Goal: Information Seeking & Learning: Learn about a topic

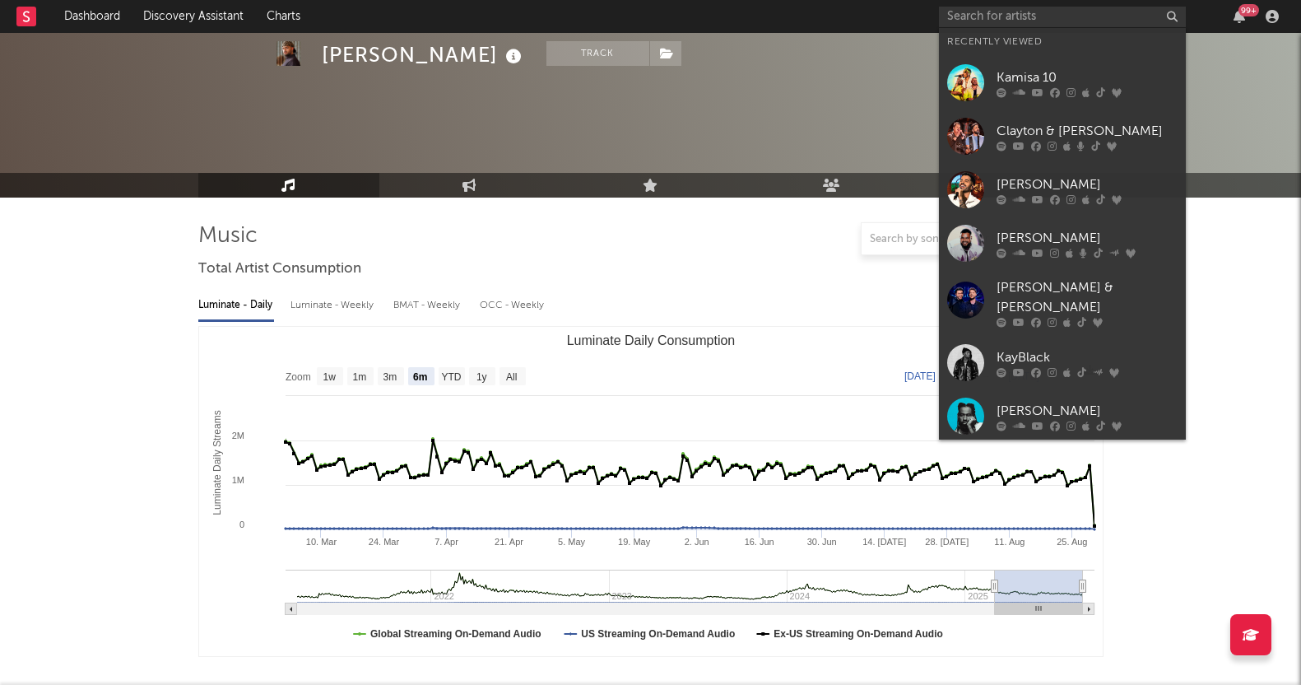
select select "6m"
select select "1w"
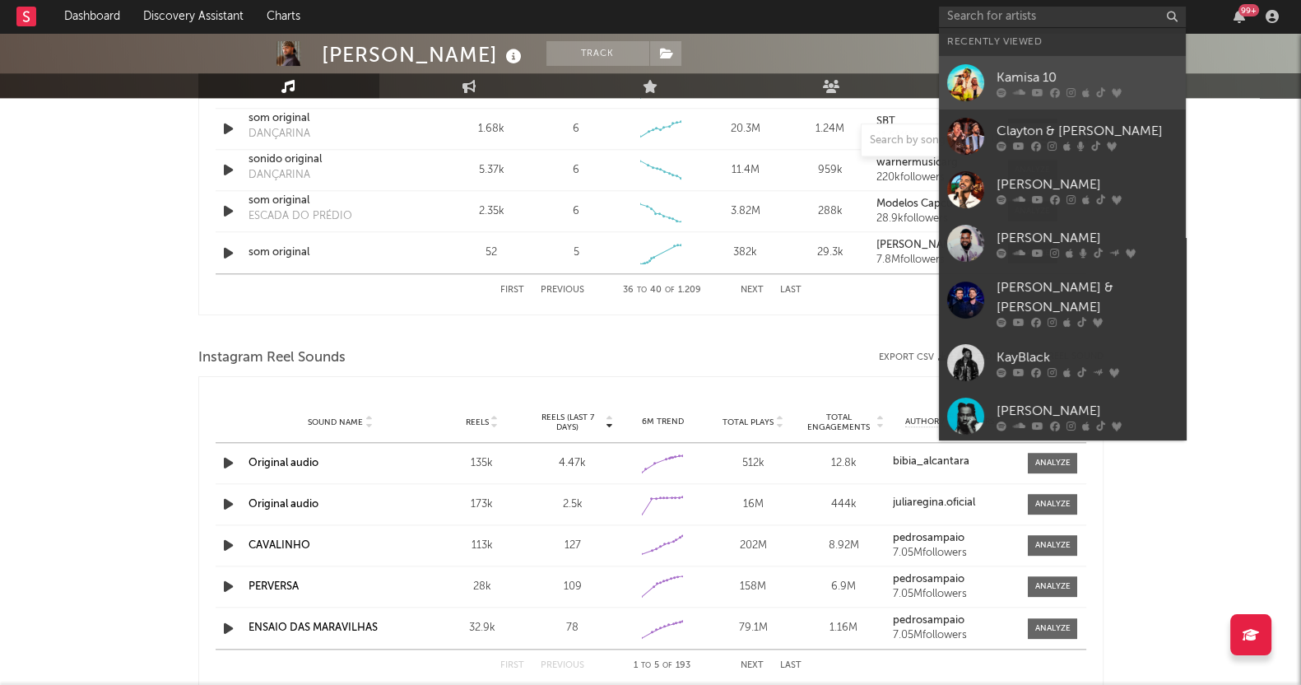
click at [1037, 77] on div "Kamisa 10" at bounding box center [1087, 77] width 181 height 20
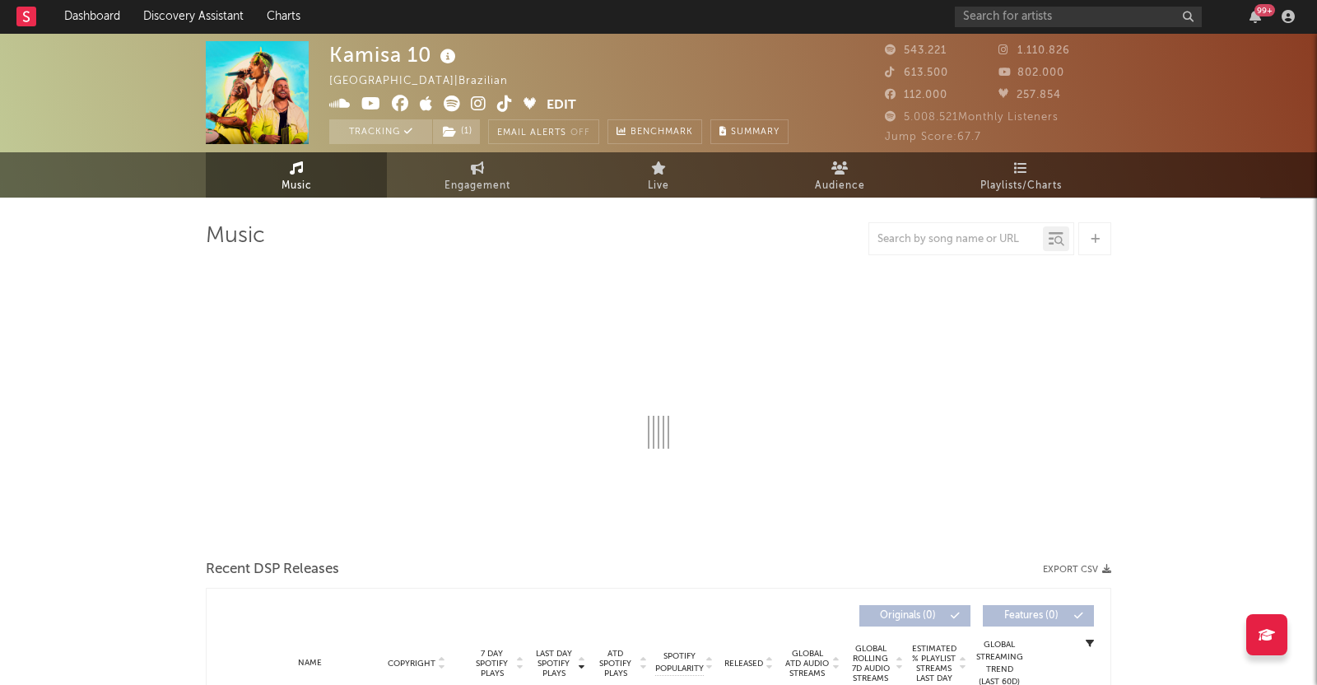
select select "6m"
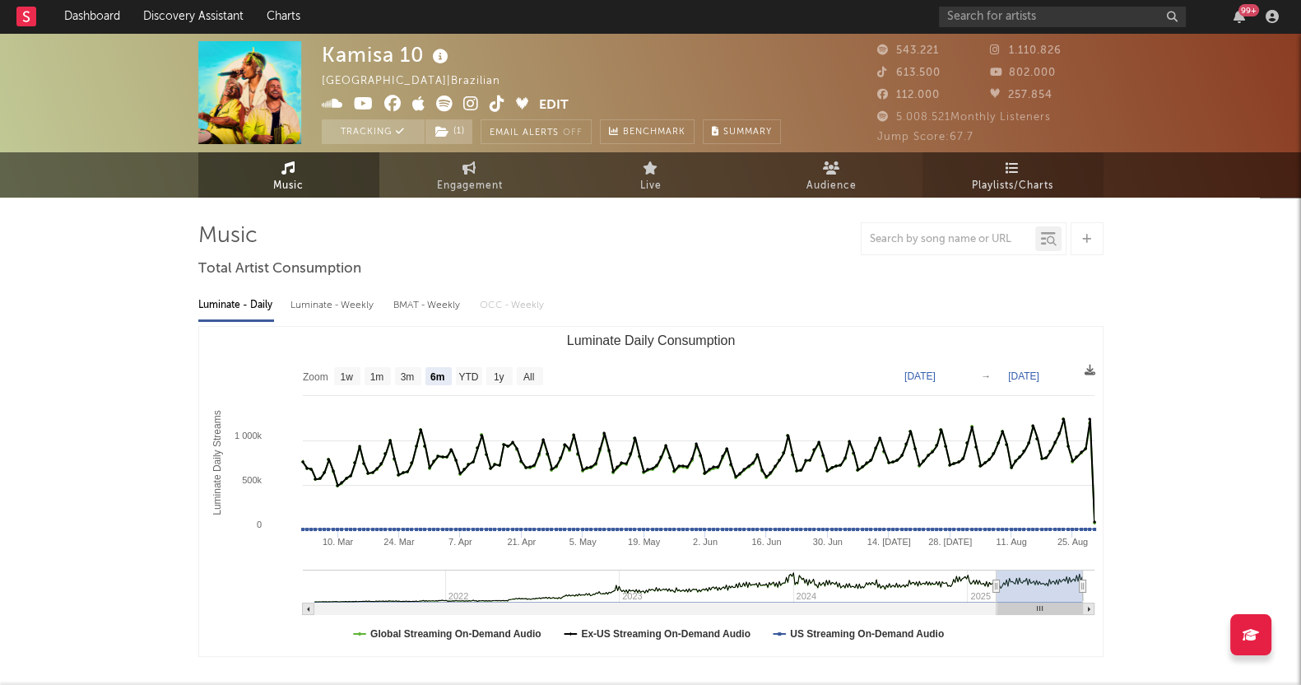
click at [1021, 182] on span "Playlists/Charts" at bounding box center [1012, 186] width 81 height 20
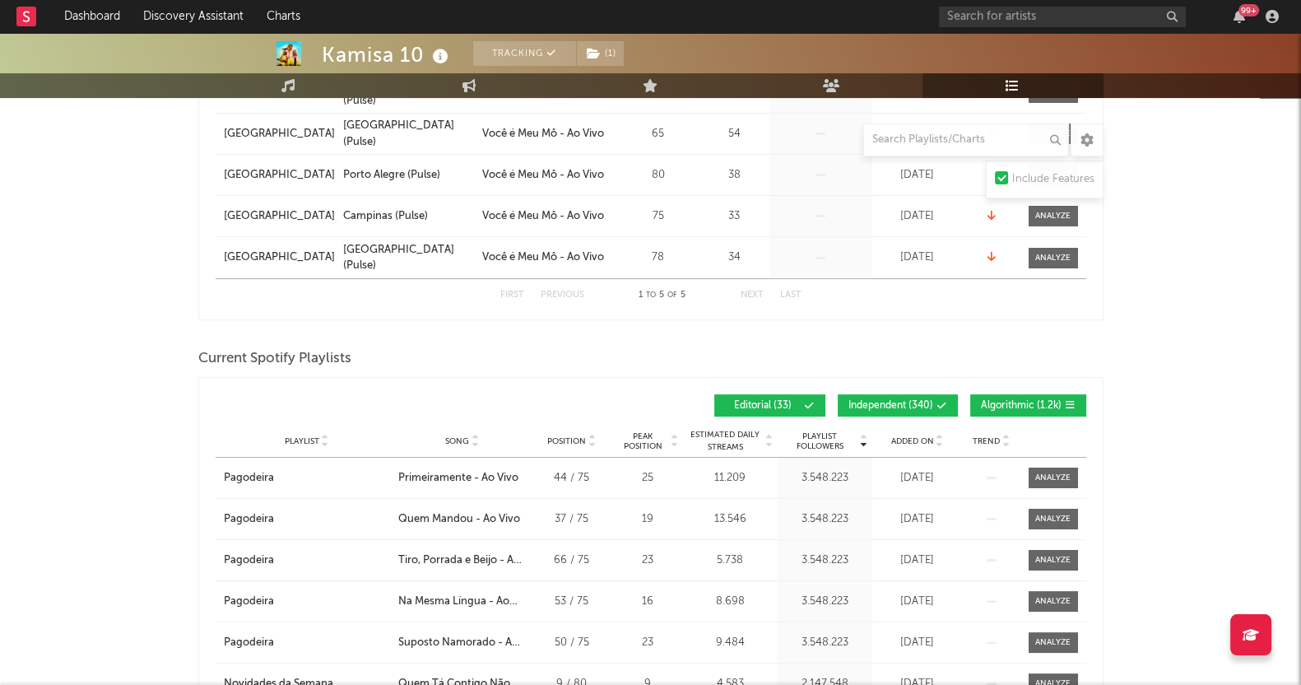
scroll to position [514, 0]
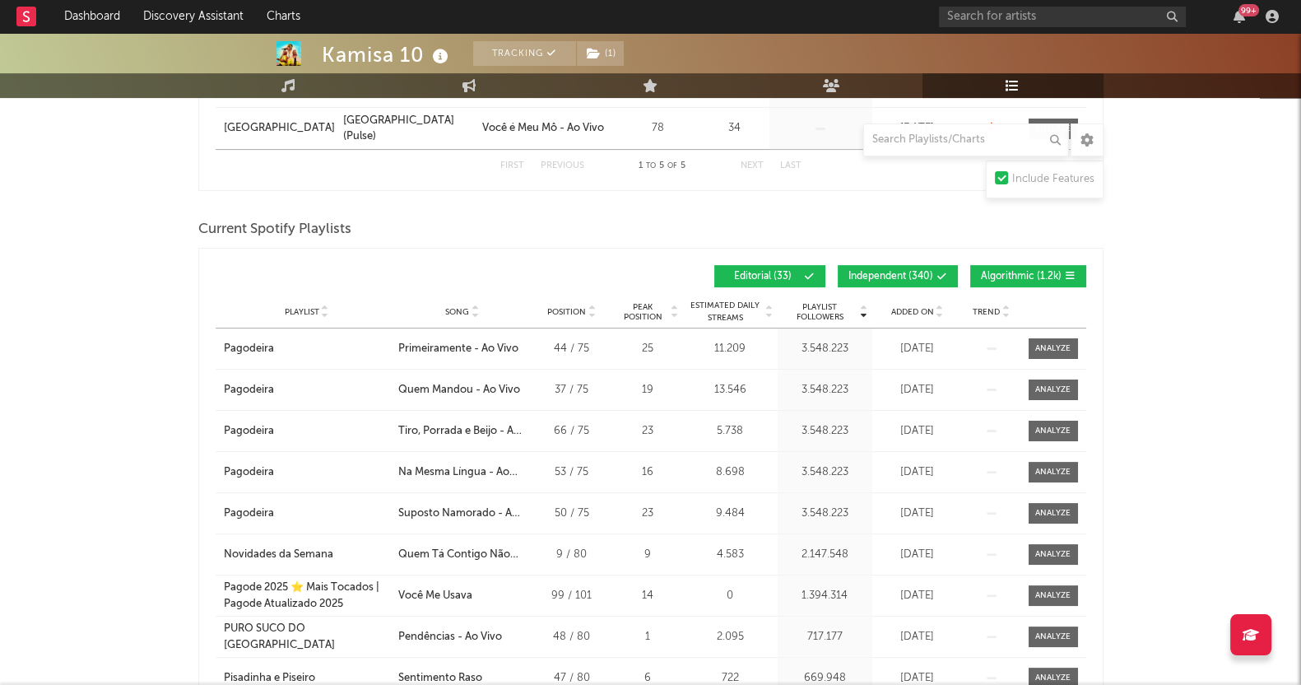
click at [995, 276] on span "Algorithmic ( 1.2k )" at bounding box center [1021, 277] width 81 height 10
click at [861, 265] on button "Independent ( 340 )" at bounding box center [898, 276] width 120 height 22
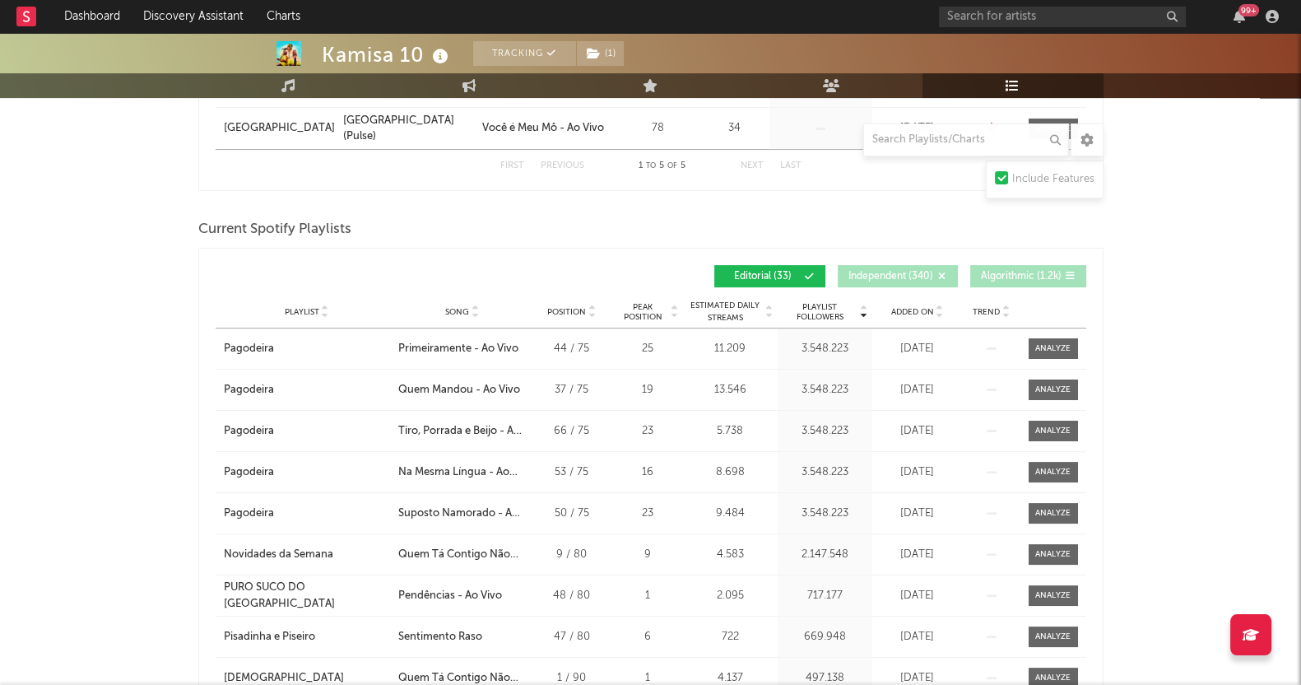
click at [918, 301] on div "Playlist City Song Position Peak Position Estimated Daily Streams Playlist Foll…" at bounding box center [651, 311] width 871 height 33
click at [921, 309] on span "Added On" at bounding box center [912, 312] width 43 height 10
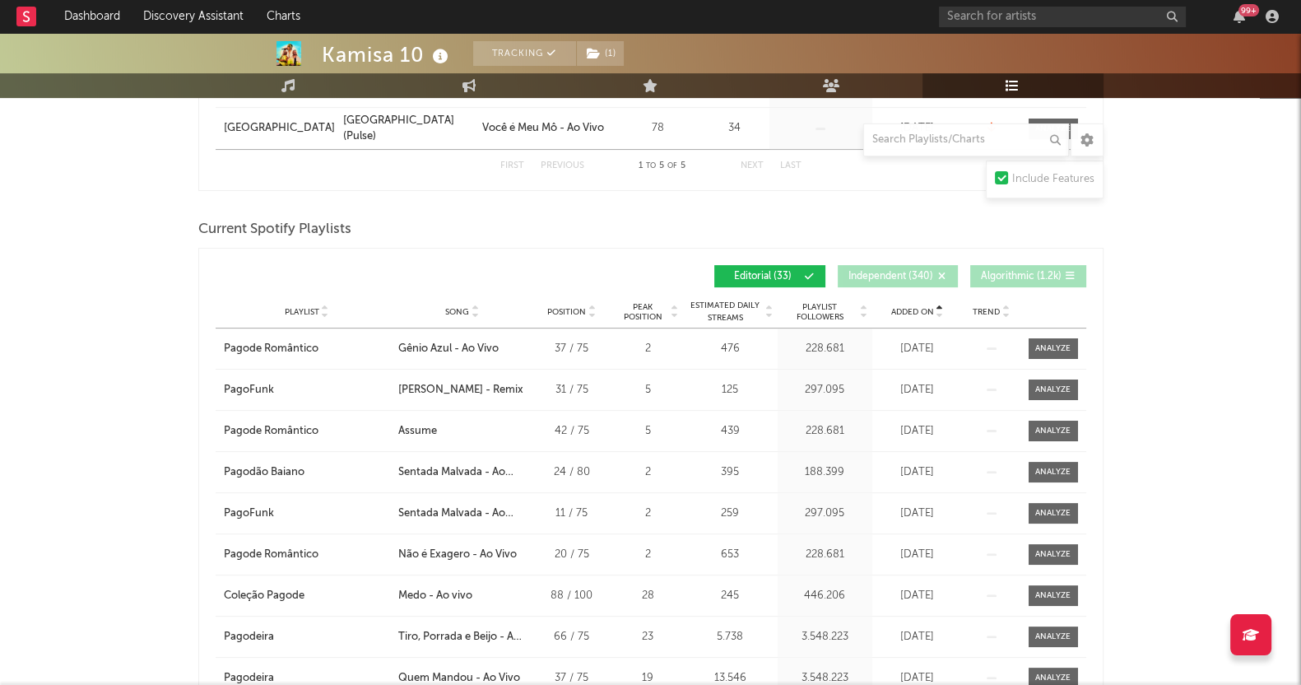
click at [921, 309] on span "Added On" at bounding box center [912, 312] width 43 height 10
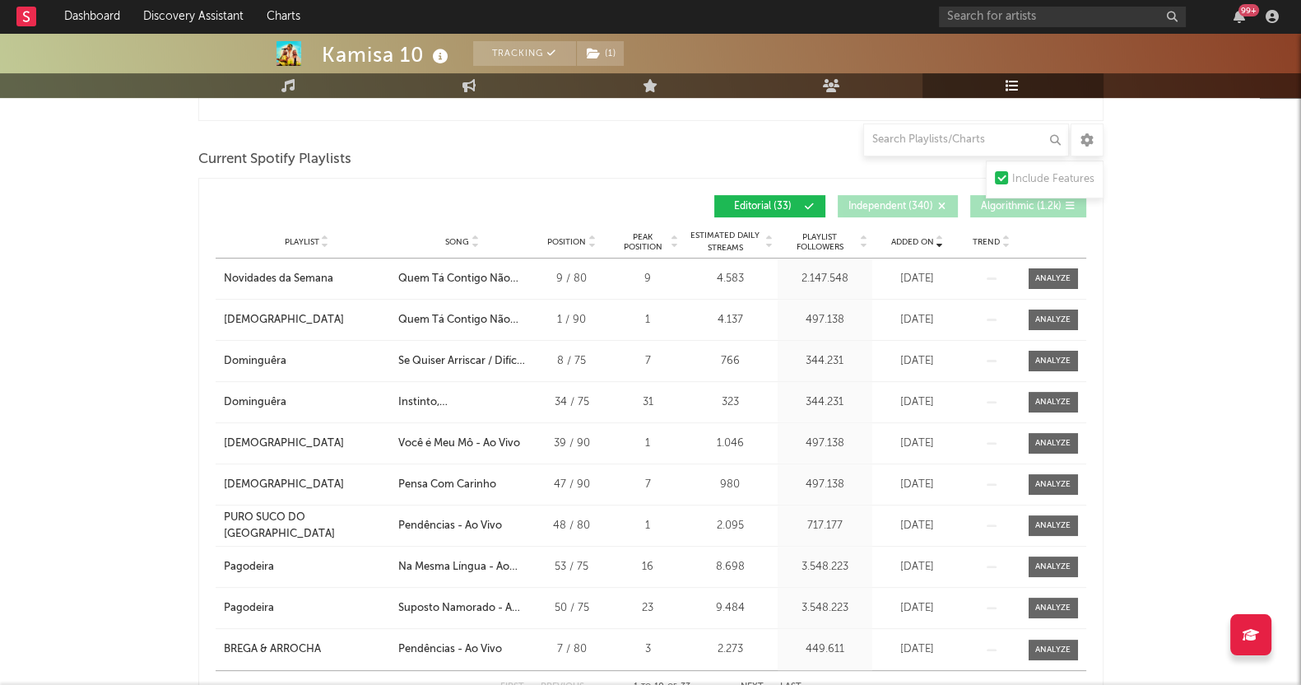
scroll to position [617, 0]
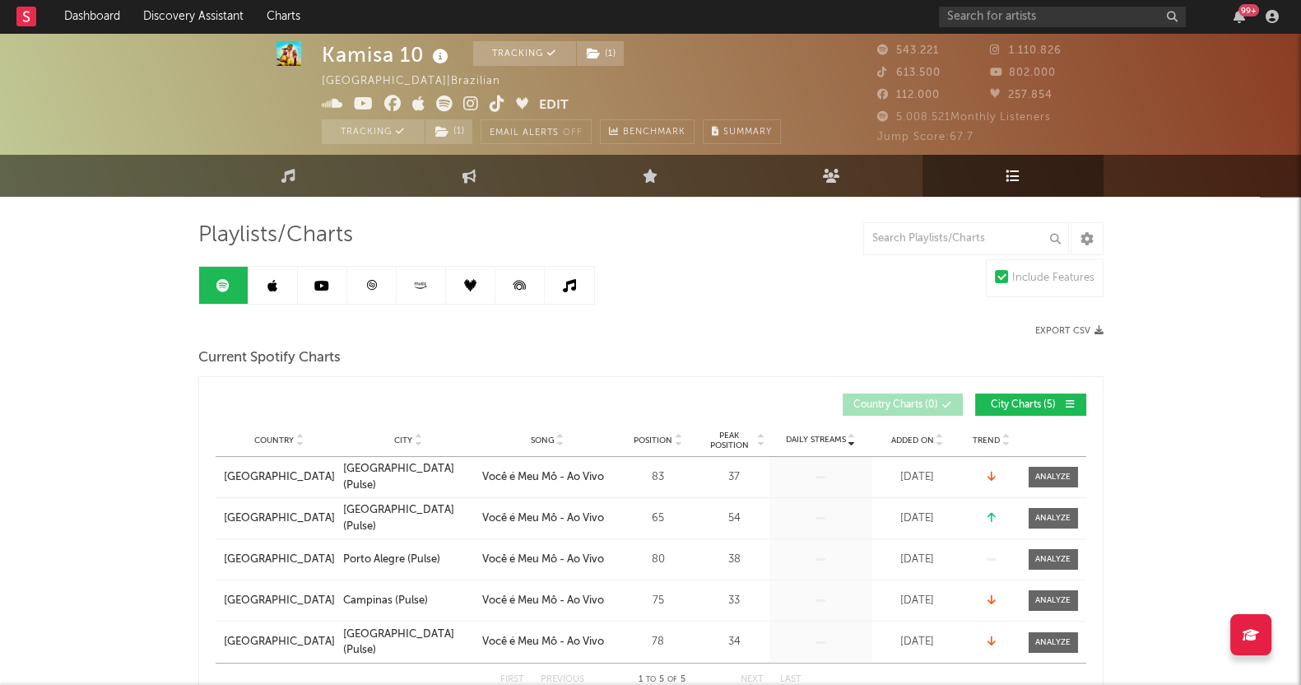
scroll to position [0, 0]
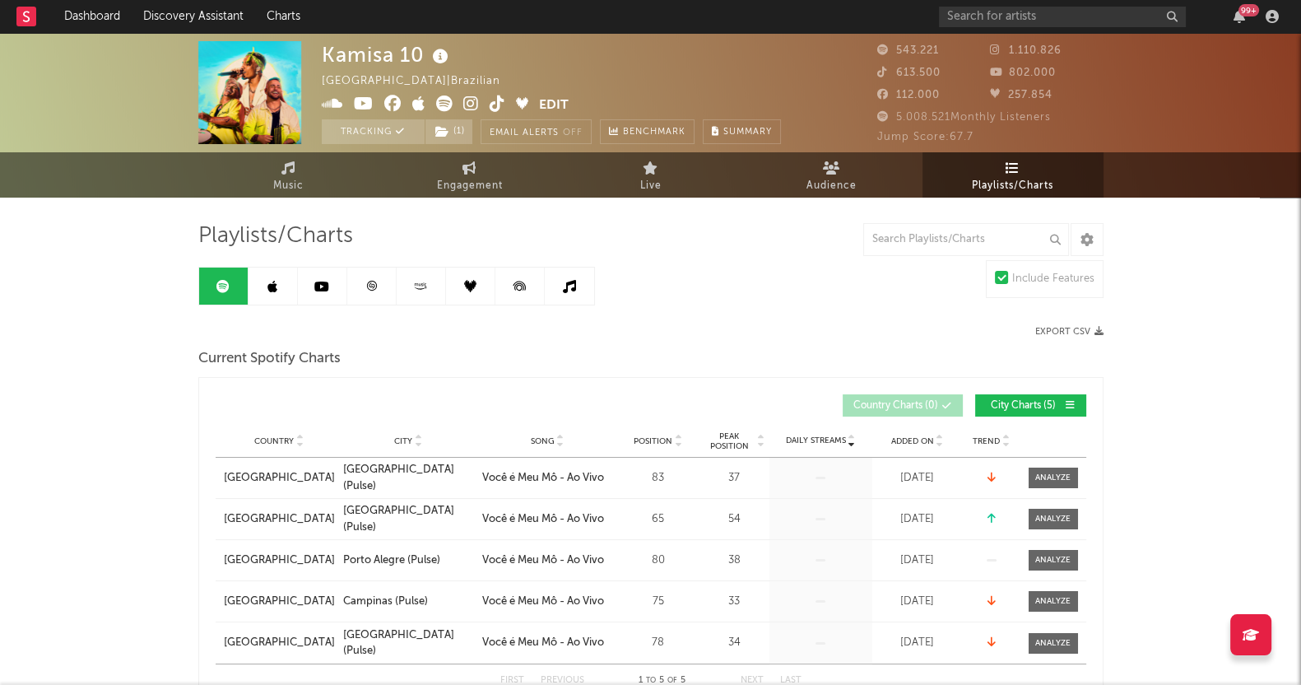
click at [277, 293] on link at bounding box center [273, 285] width 49 height 37
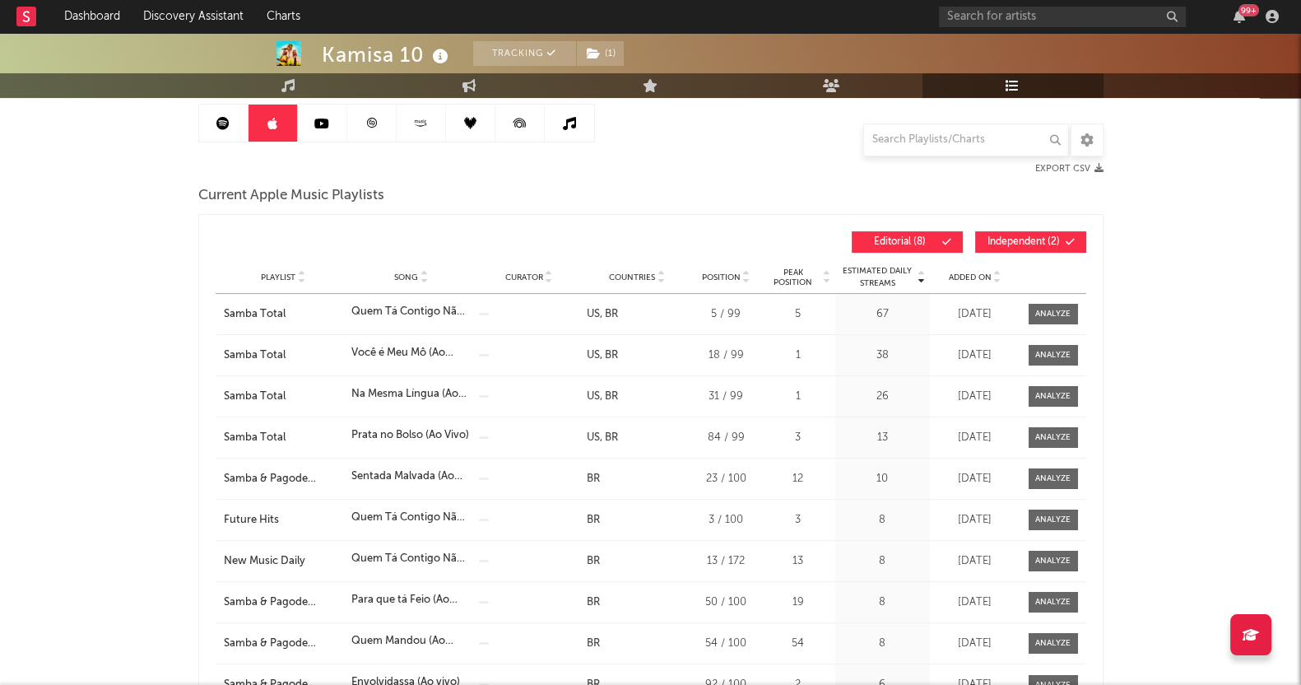
scroll to position [205, 0]
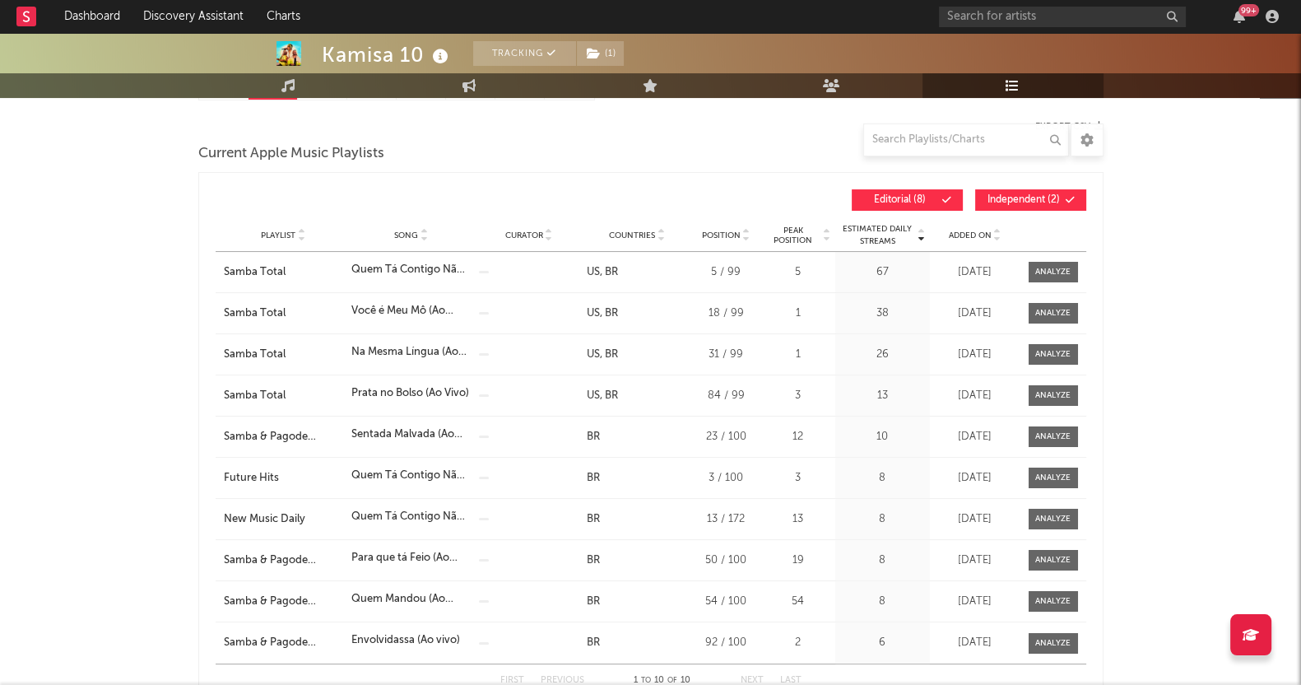
click at [961, 236] on span "Added On" at bounding box center [970, 235] width 43 height 10
drag, startPoint x: 0, startPoint y: 344, endPoint x: 25, endPoint y: 344, distance: 24.7
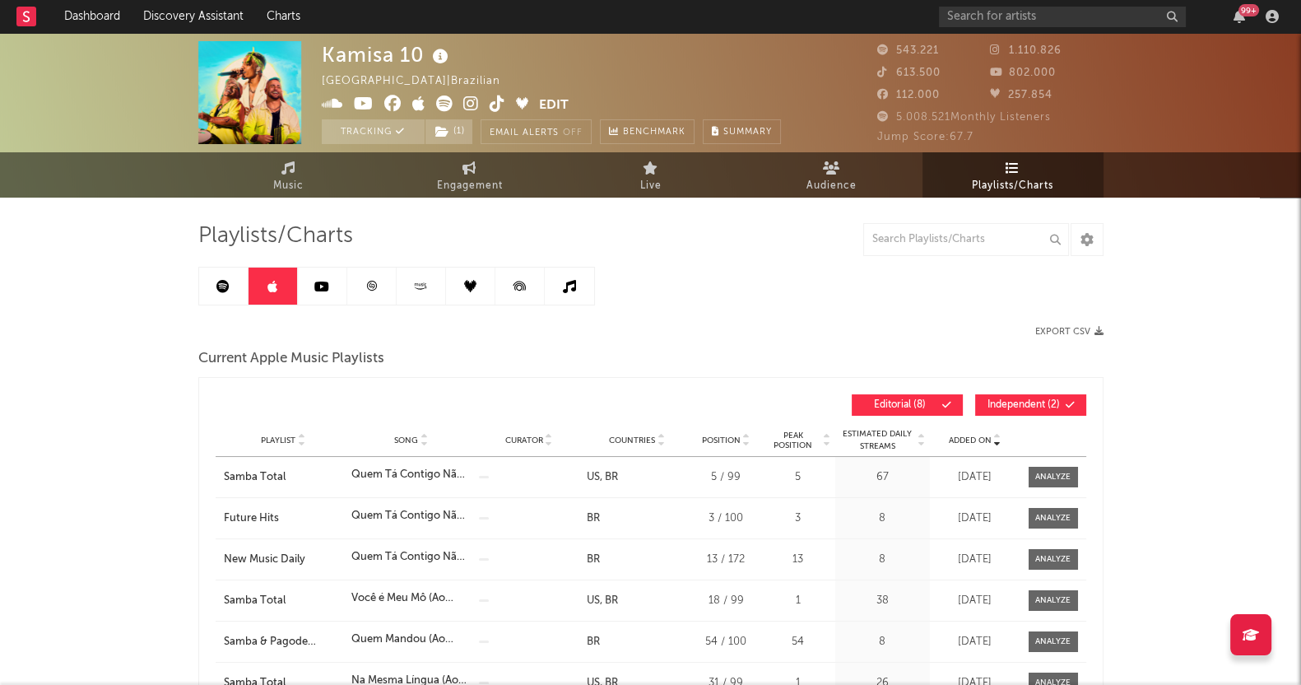
click at [328, 305] on div at bounding box center [396, 286] width 397 height 39
click at [327, 291] on icon at bounding box center [321, 286] width 15 height 13
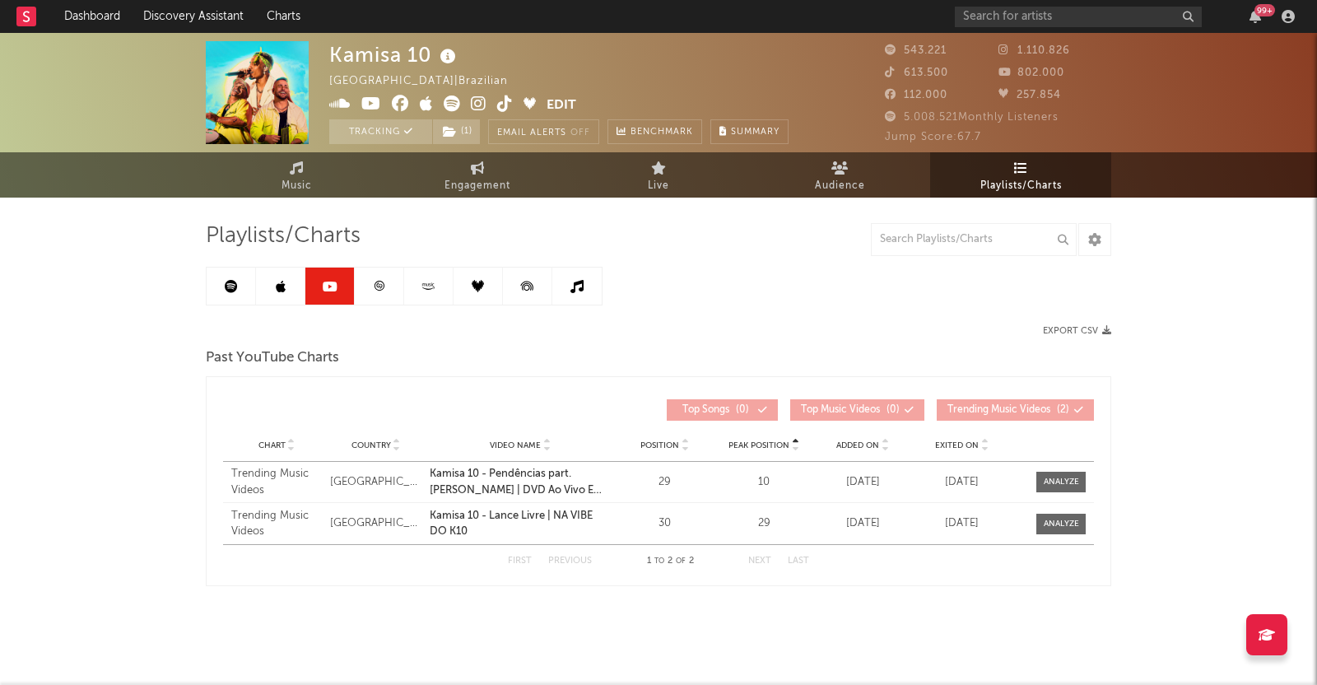
click at [389, 287] on link at bounding box center [379, 285] width 49 height 37
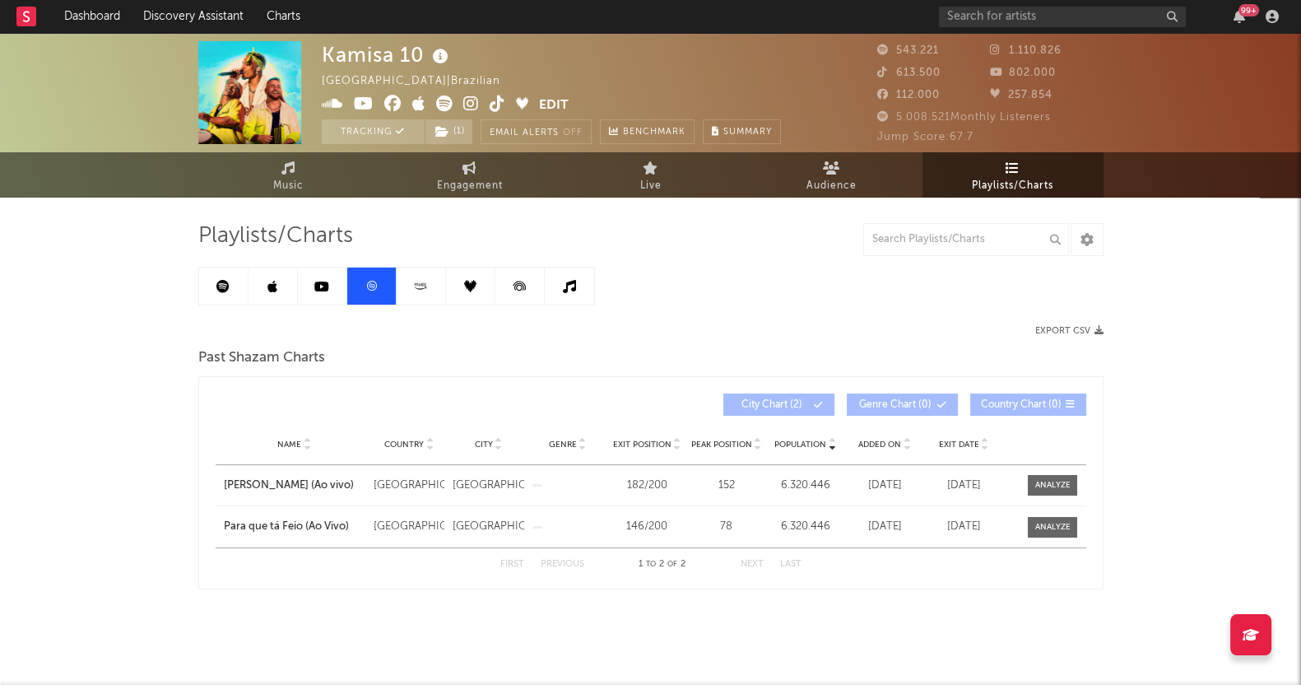
click at [475, 280] on icon at bounding box center [470, 286] width 12 height 12
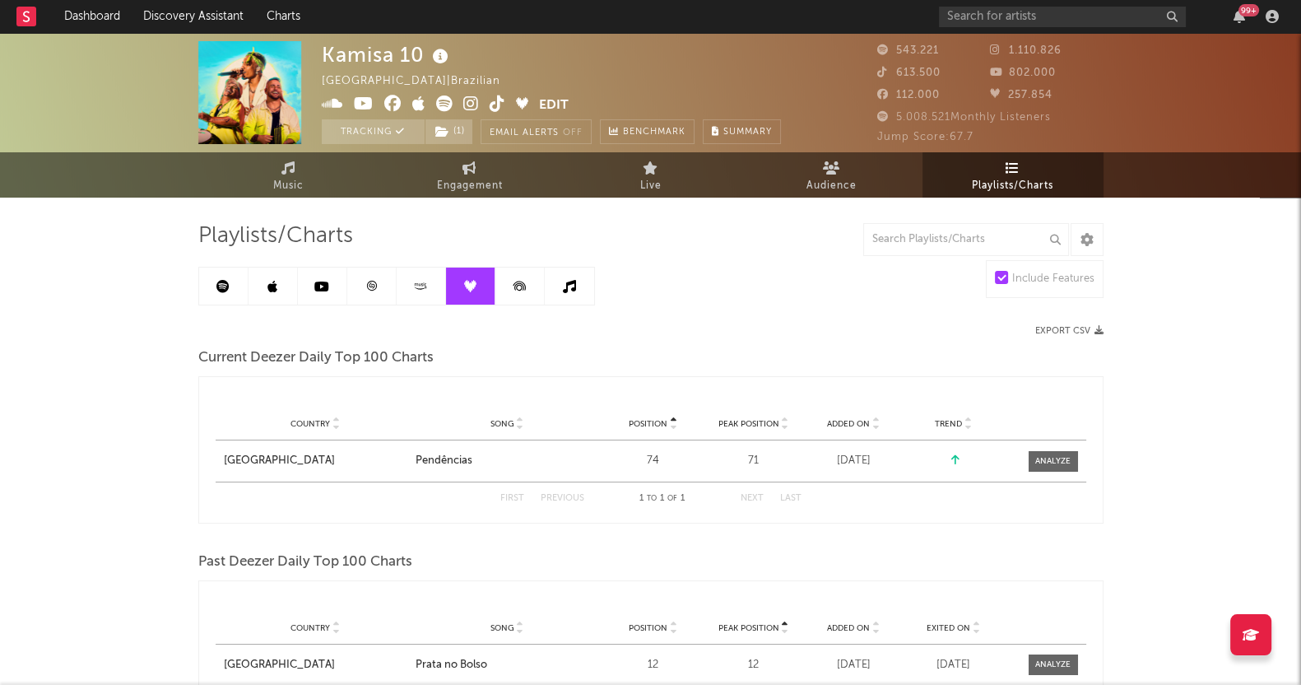
click at [523, 283] on icon at bounding box center [519, 285] width 12 height 9
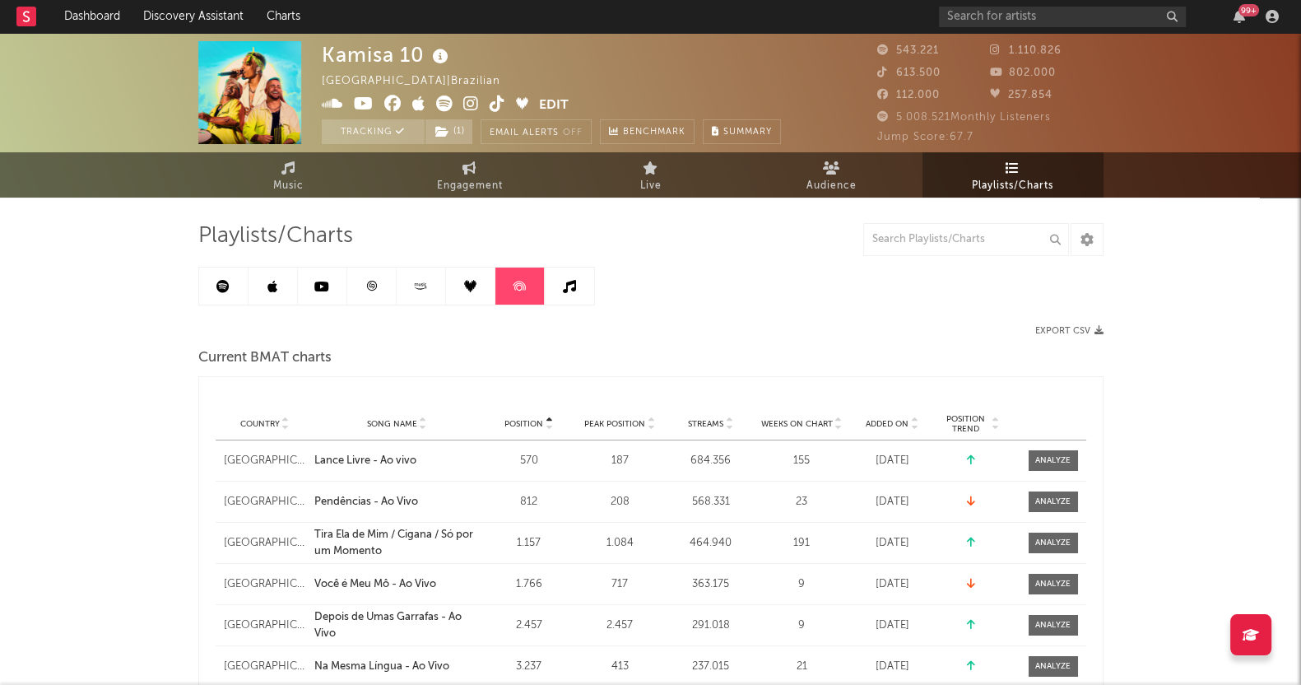
click at [571, 283] on icon at bounding box center [569, 286] width 13 height 13
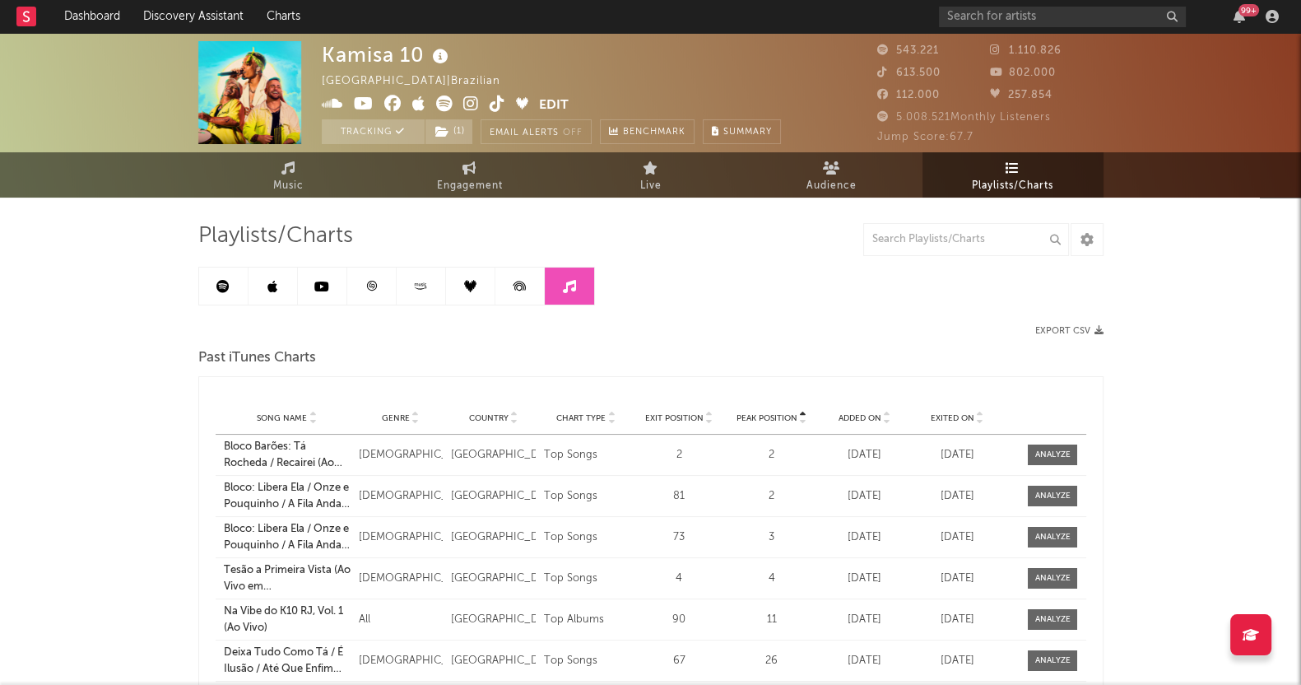
click at [407, 289] on link at bounding box center [421, 285] width 49 height 37
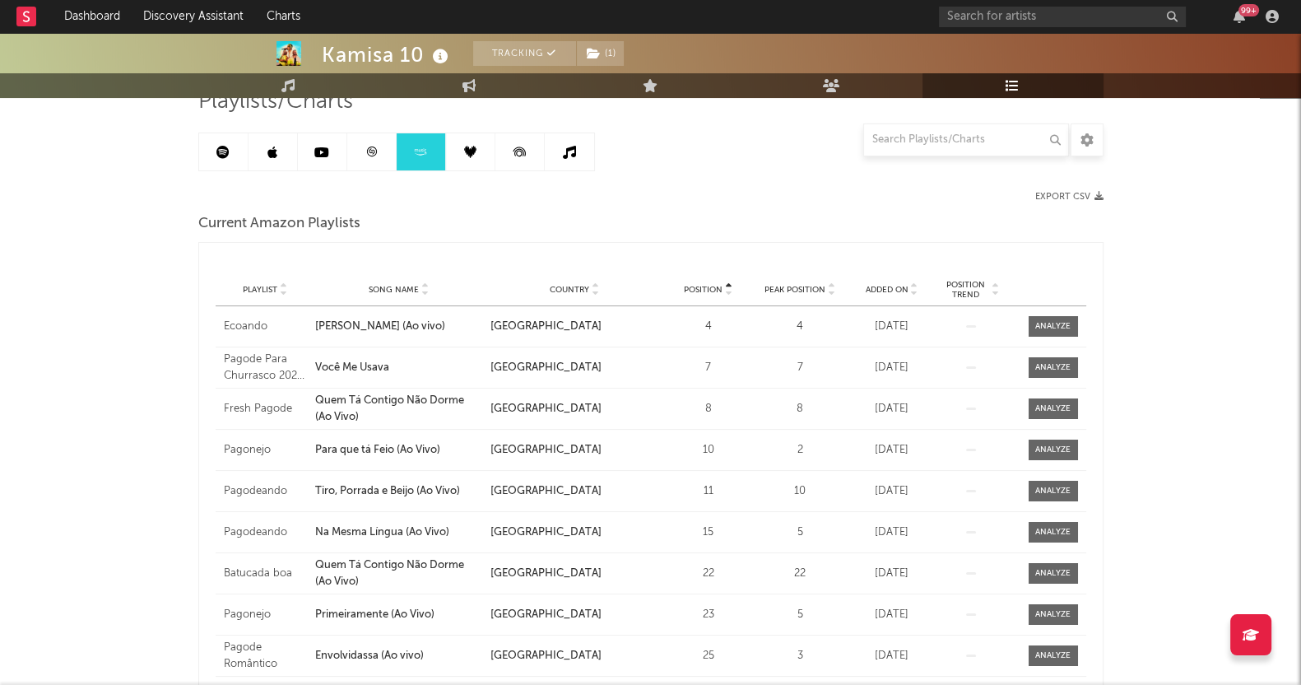
scroll to position [102, 0]
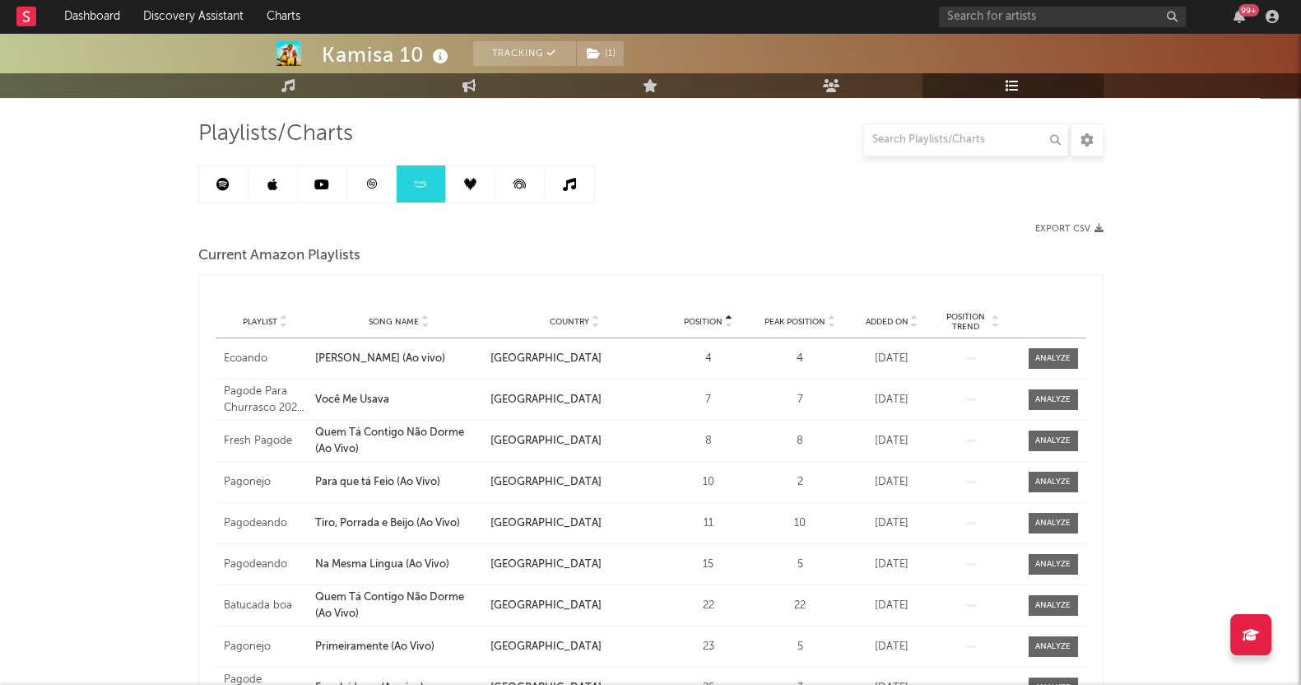
click at [889, 317] on span "Added On" at bounding box center [887, 322] width 43 height 10
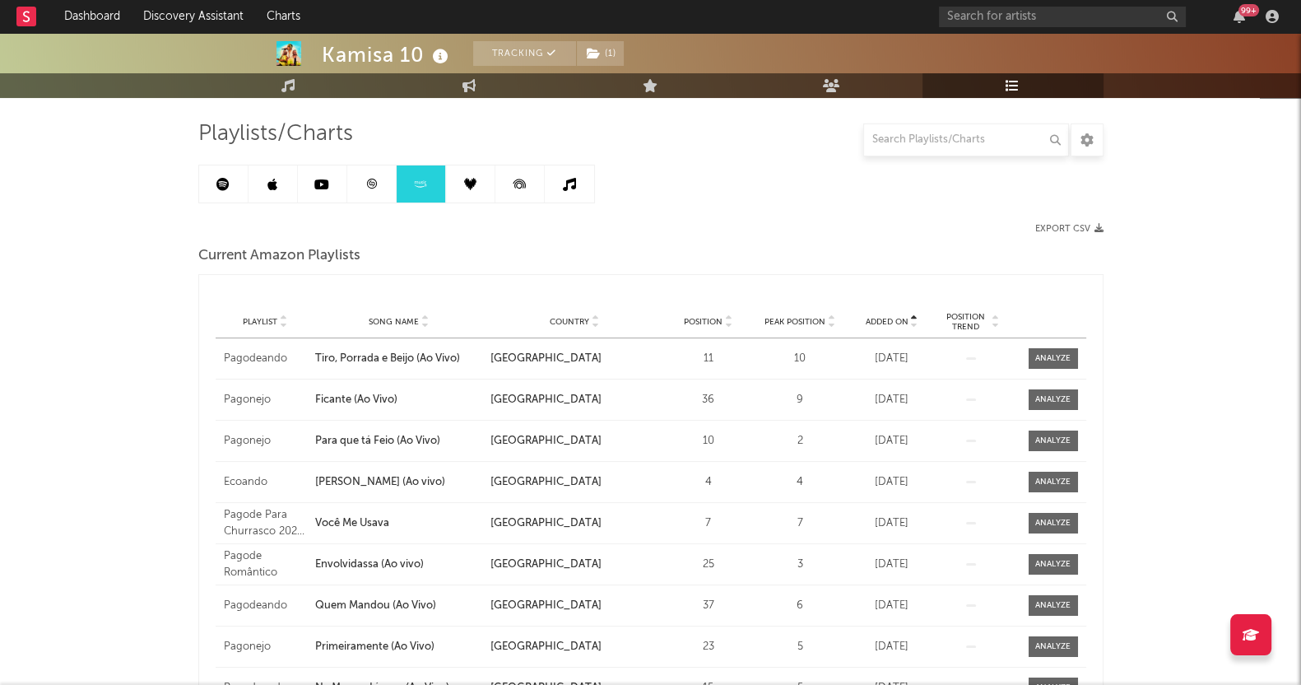
click at [889, 317] on span "Added On" at bounding box center [887, 322] width 43 height 10
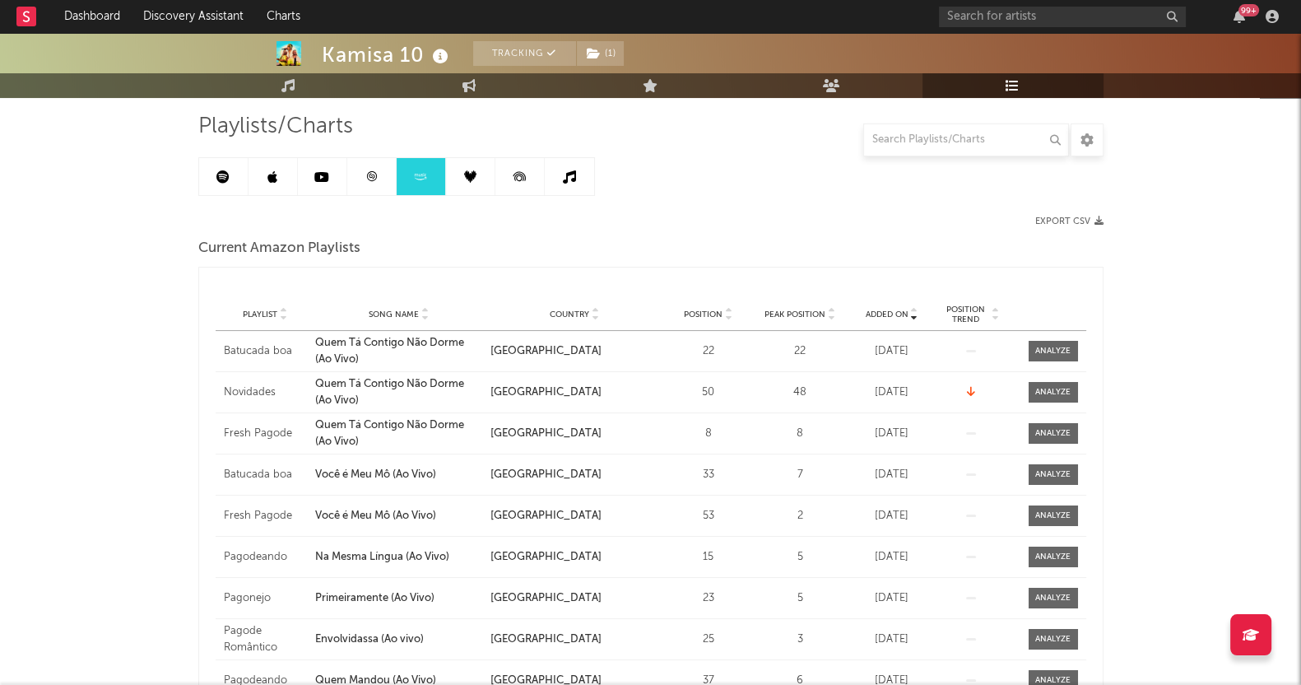
scroll to position [0, 0]
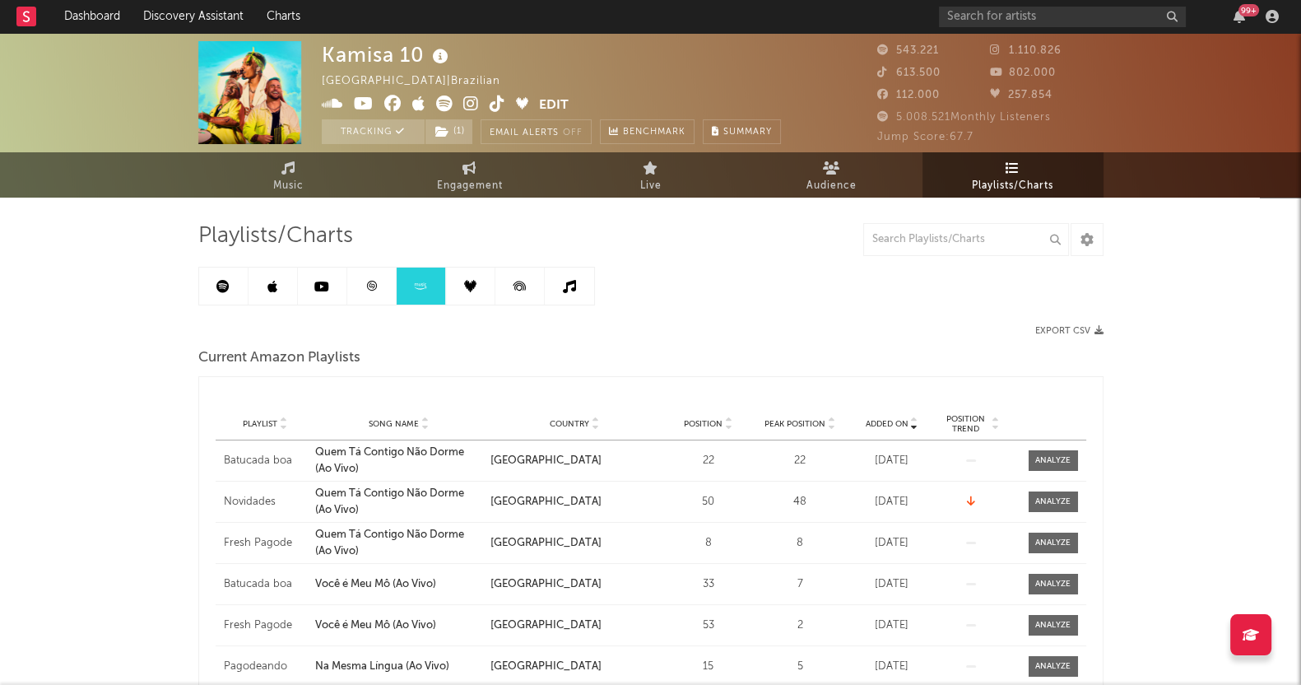
click at [476, 272] on link at bounding box center [470, 285] width 49 height 37
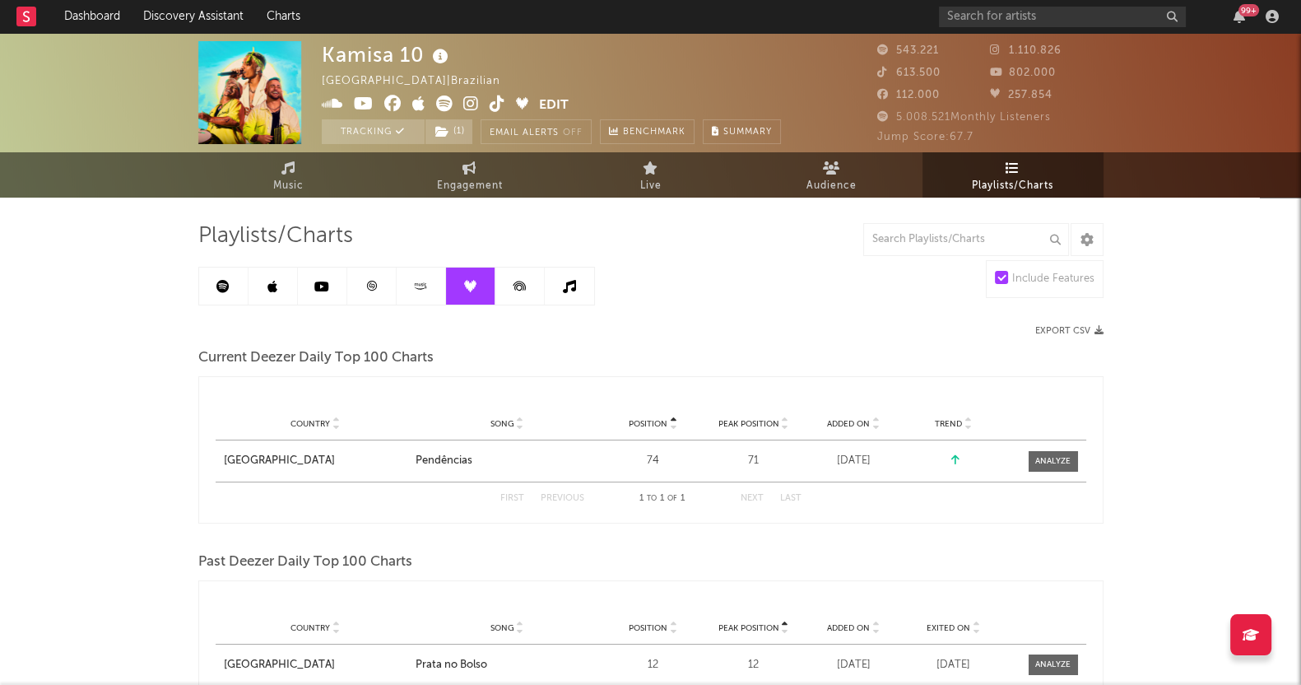
click at [522, 287] on icon at bounding box center [519, 285] width 37 height 37
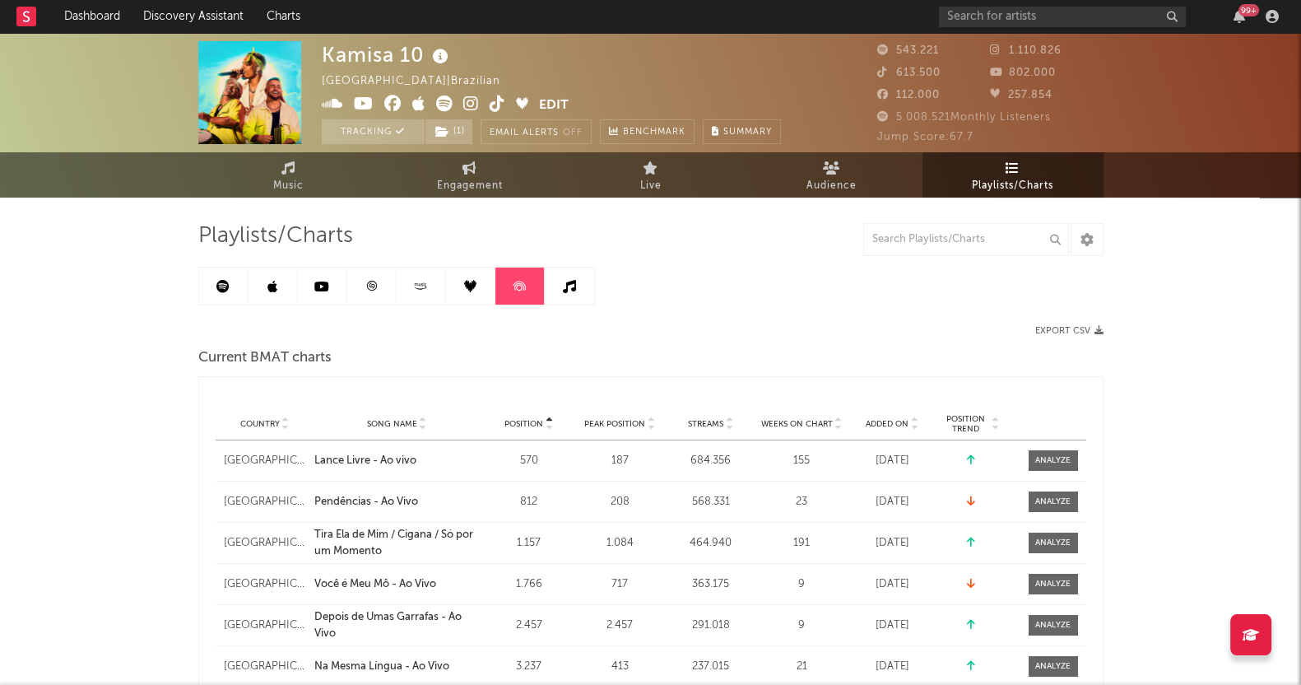
click at [591, 267] on link at bounding box center [569, 285] width 49 height 37
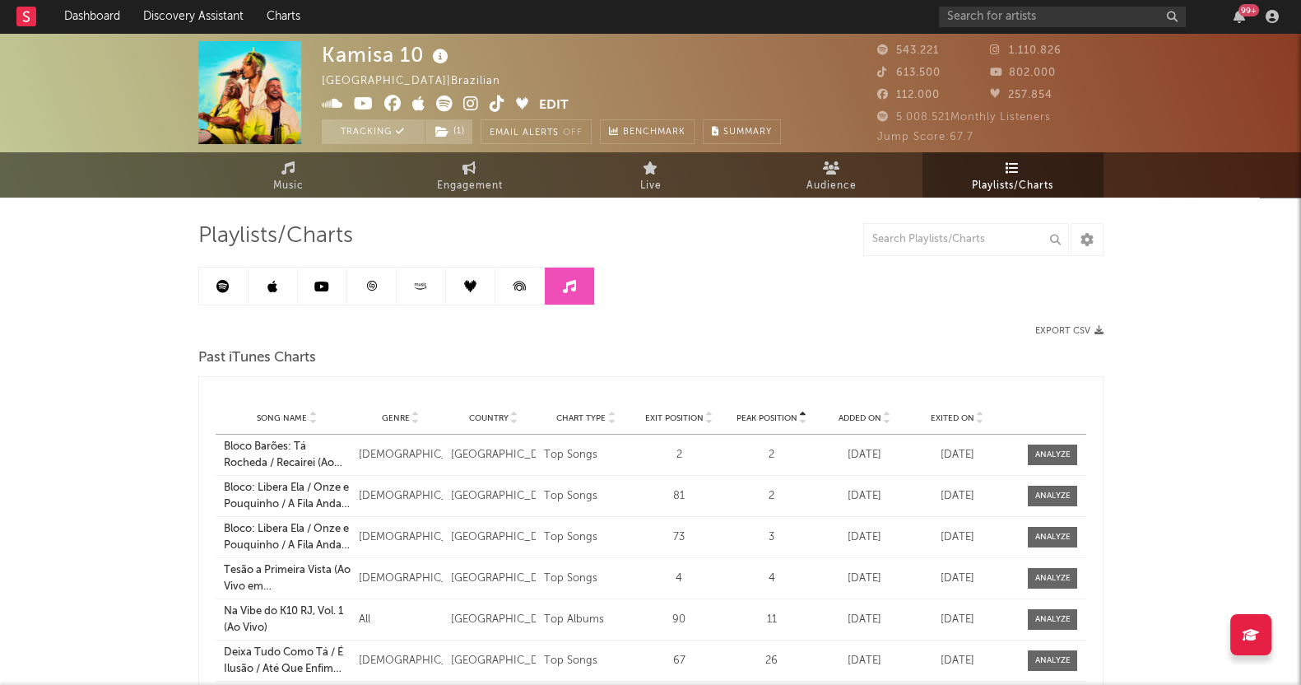
click at [384, 289] on link at bounding box center [371, 285] width 49 height 37
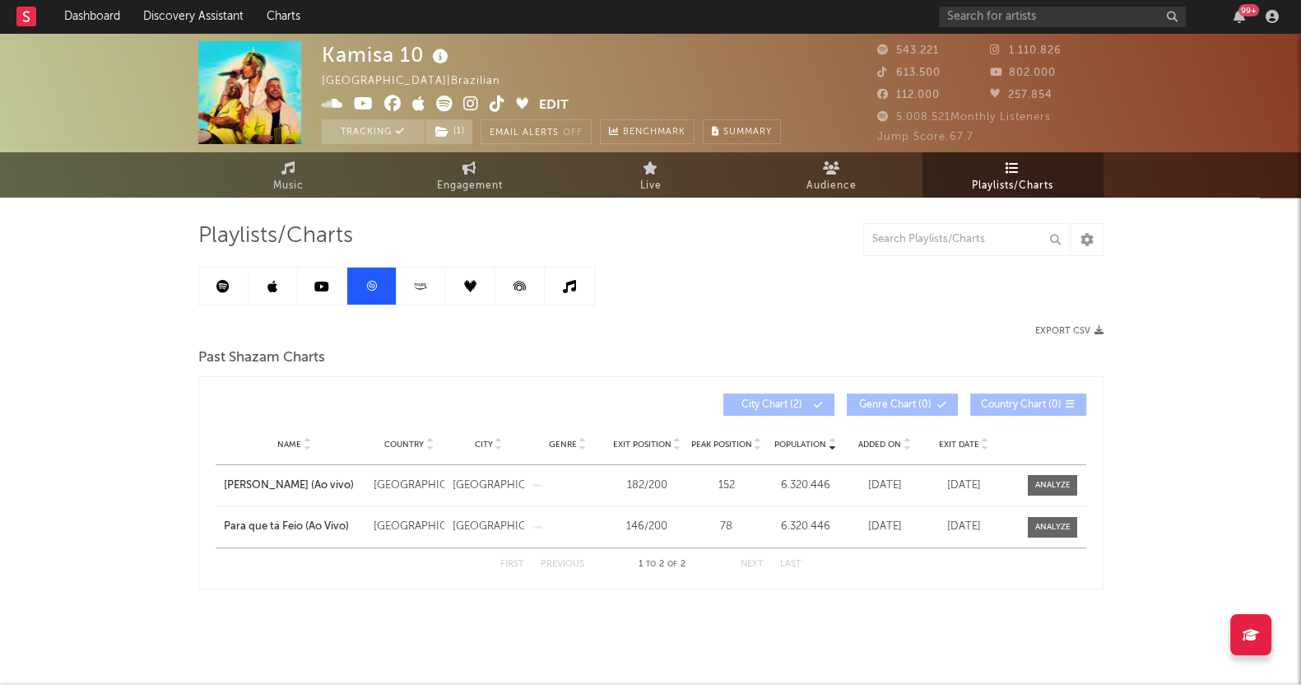
click at [342, 295] on link at bounding box center [322, 285] width 49 height 37
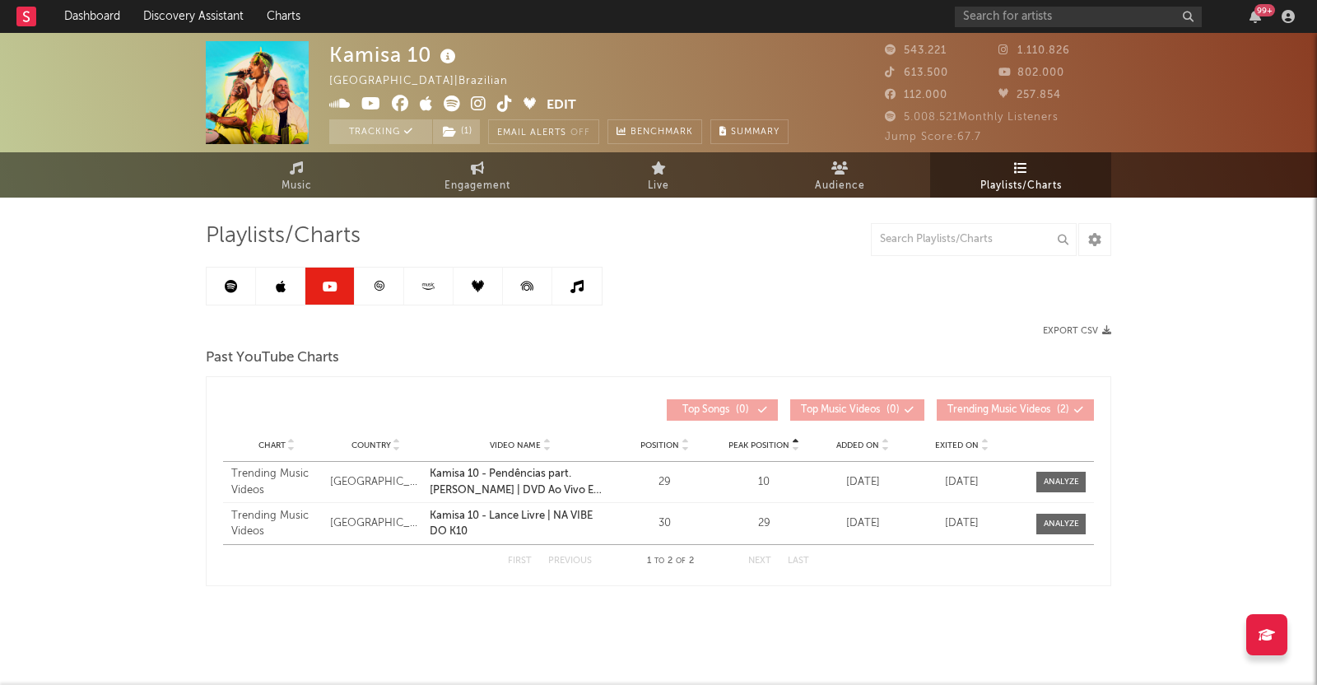
click at [290, 300] on link at bounding box center [280, 285] width 49 height 37
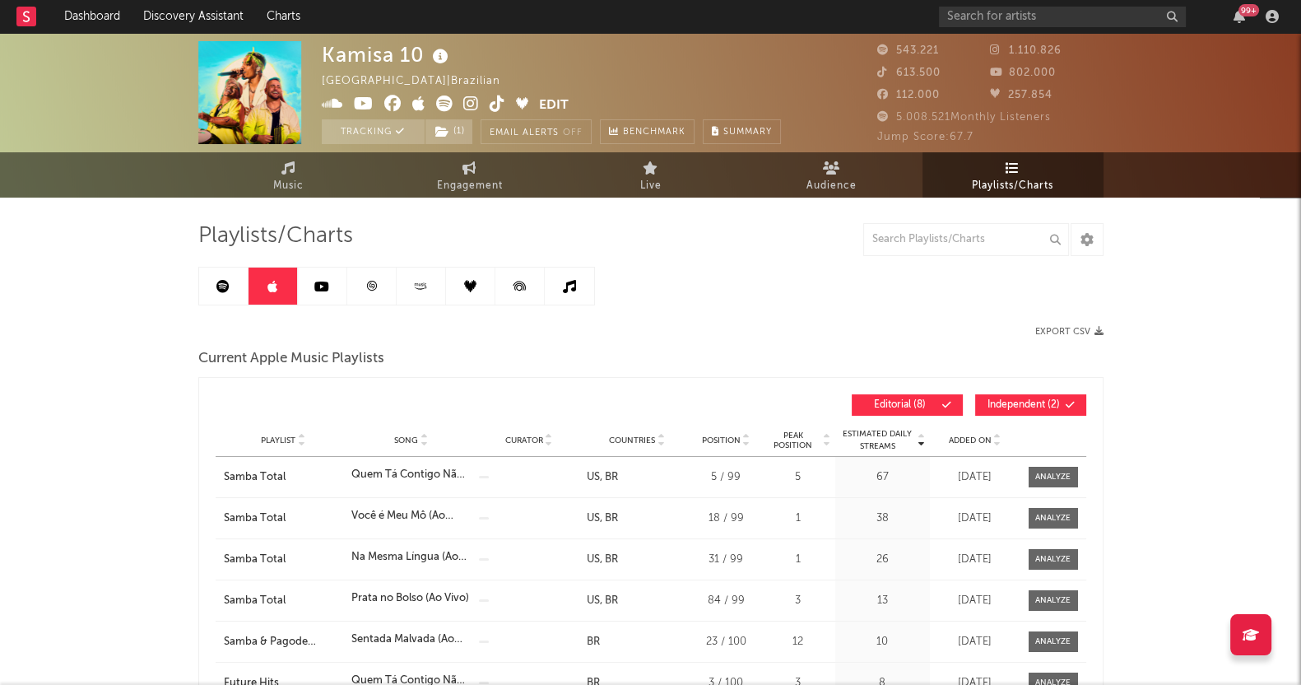
drag, startPoint x: 46, startPoint y: 398, endPoint x: 132, endPoint y: 311, distance: 121.6
